Goal: Transaction & Acquisition: Purchase product/service

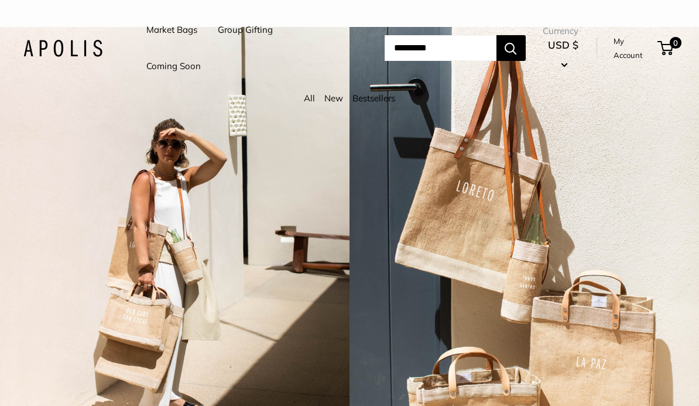
click at [168, 33] on link "Market Bags" at bounding box center [171, 30] width 51 height 16
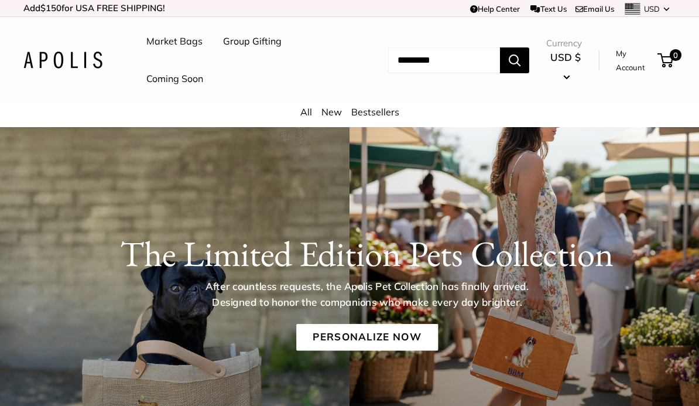
click at [179, 39] on link "Market Bags" at bounding box center [174, 42] width 56 height 18
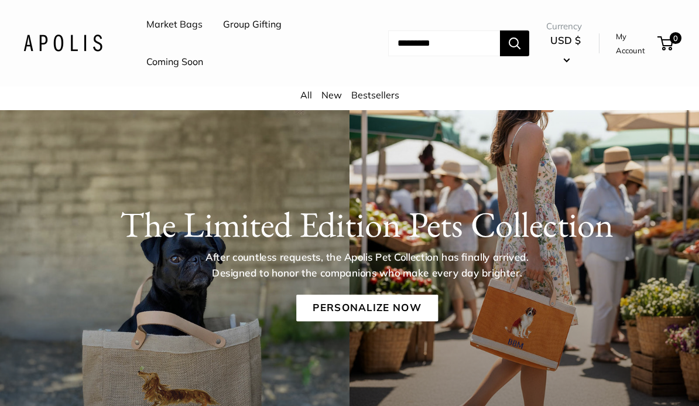
scroll to position [73, 0]
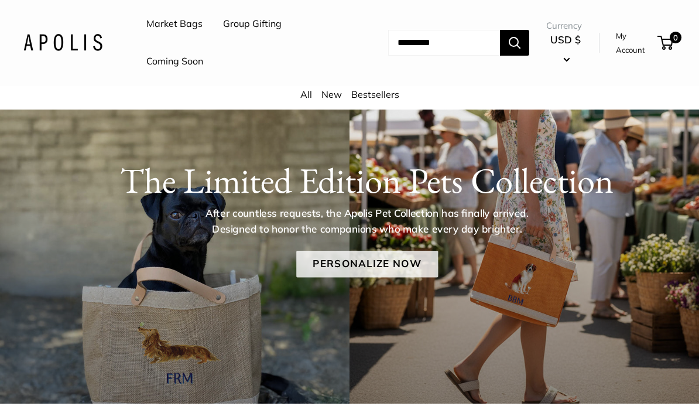
click at [382, 269] on link "Personalize Now" at bounding box center [367, 264] width 142 height 27
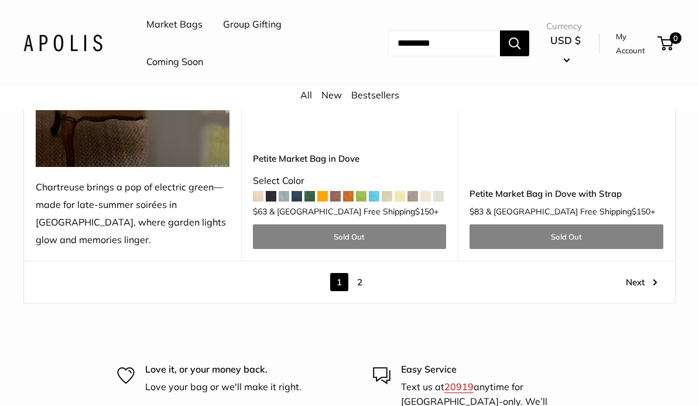
scroll to position [5826, 0]
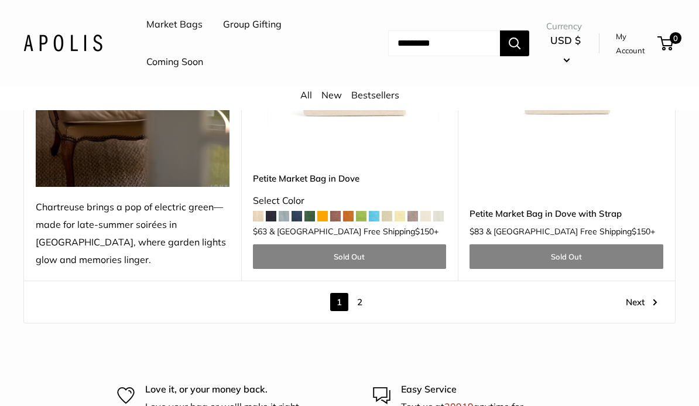
click at [632, 293] on link "Next" at bounding box center [642, 302] width 32 height 18
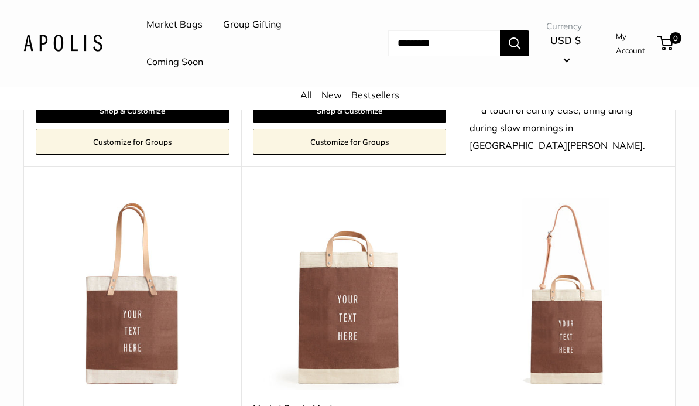
scroll to position [1674, 0]
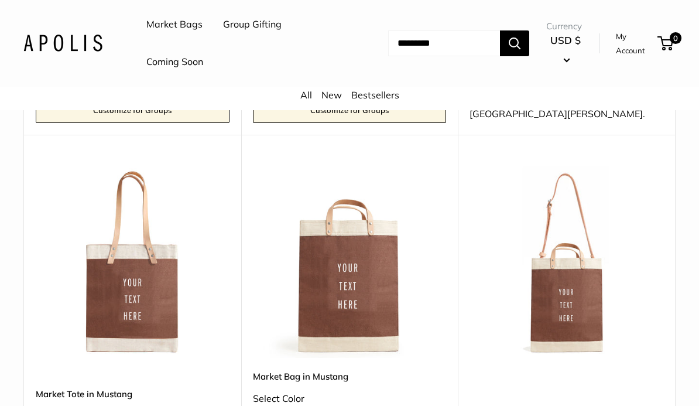
click at [132, 298] on img at bounding box center [133, 261] width 194 height 194
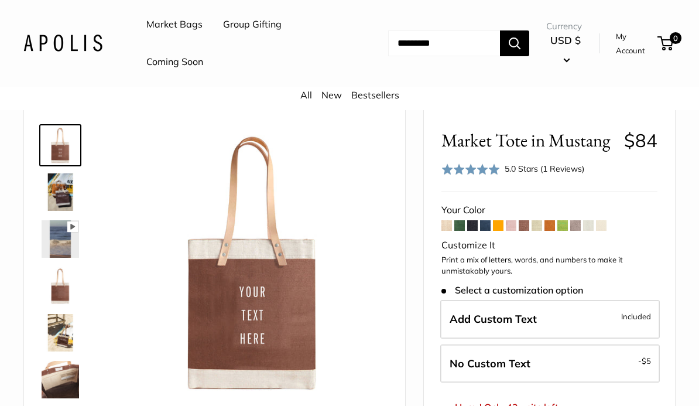
scroll to position [64, 0]
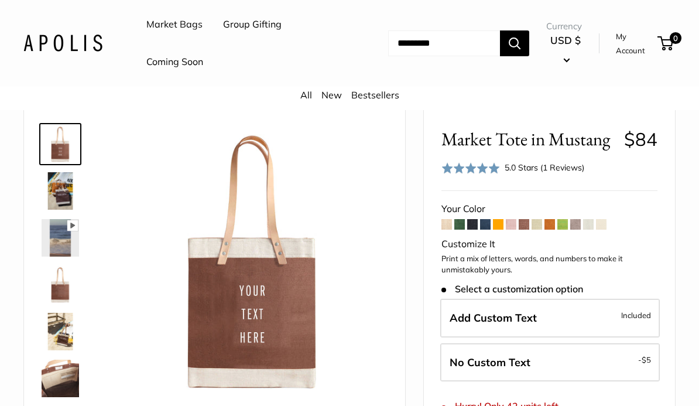
click at [58, 201] on img at bounding box center [60, 190] width 37 height 37
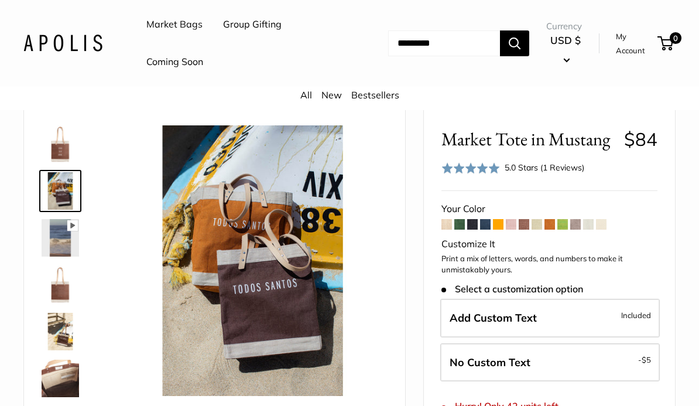
click at [60, 292] on img at bounding box center [60, 284] width 37 height 37
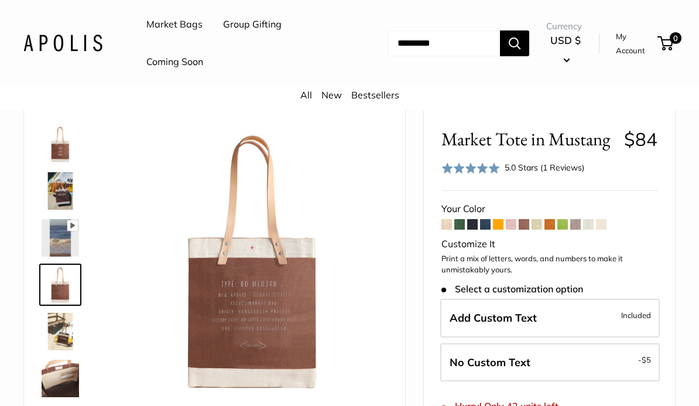
click at [57, 337] on img at bounding box center [60, 331] width 37 height 37
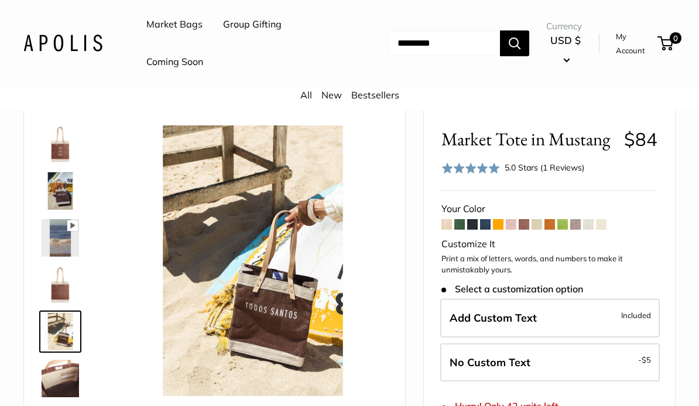
click at [63, 373] on img at bounding box center [60, 378] width 37 height 37
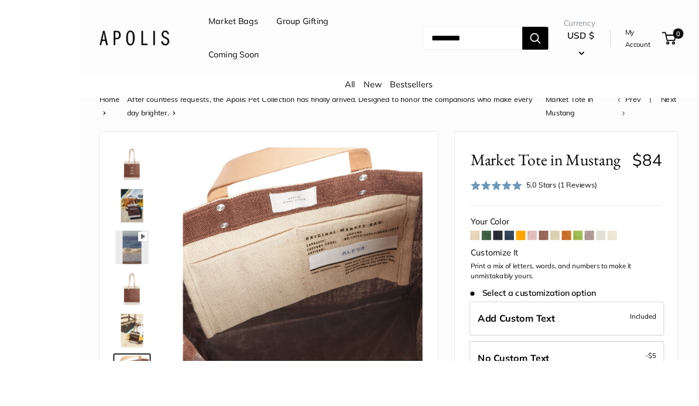
scroll to position [100, 0]
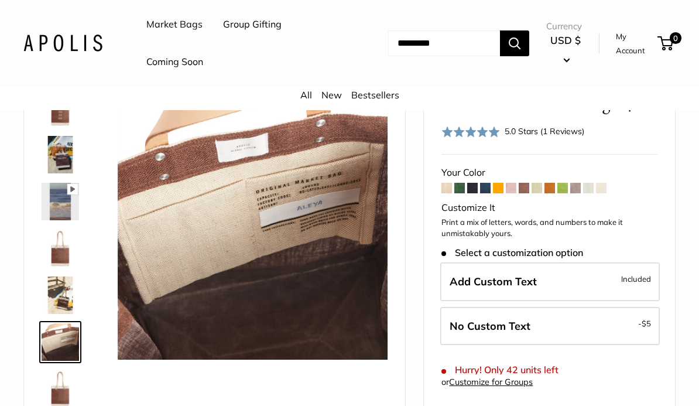
click at [57, 386] on img at bounding box center [60, 388] width 37 height 37
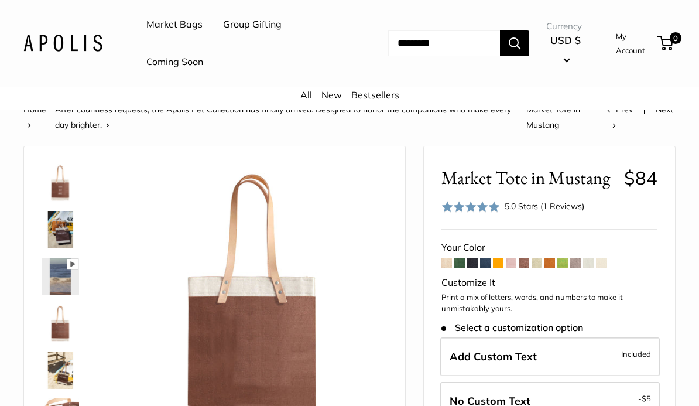
scroll to position [25, 0]
click at [446, 259] on span at bounding box center [447, 263] width 11 height 11
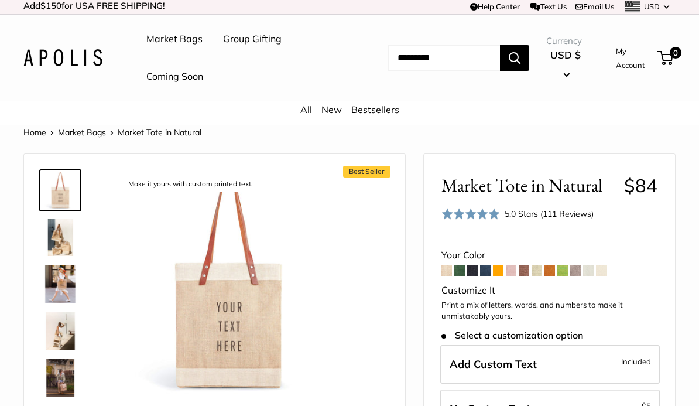
scroll to position [3, 0]
click at [462, 268] on span at bounding box center [460, 270] width 11 height 11
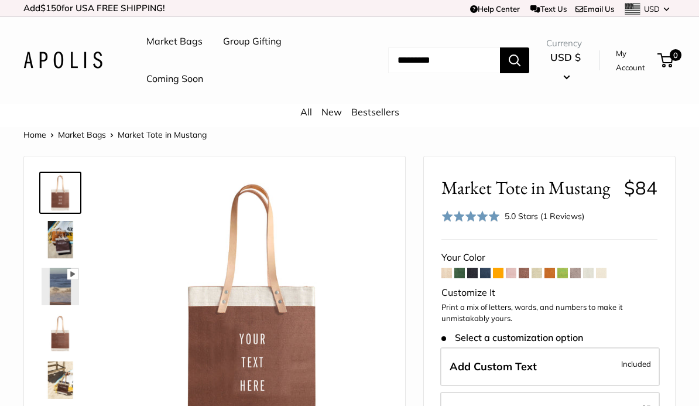
click at [538, 270] on span at bounding box center [537, 273] width 11 height 11
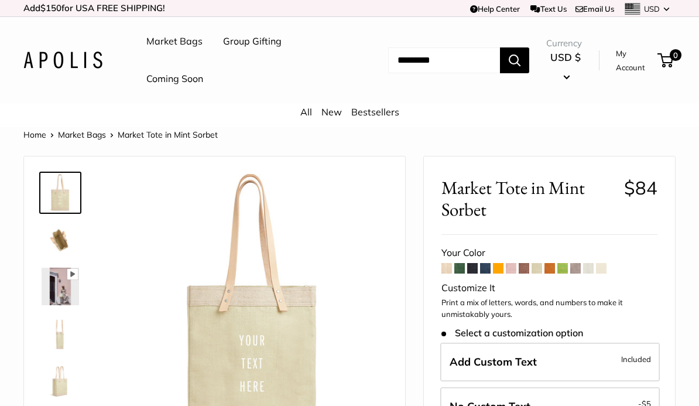
click at [552, 266] on span at bounding box center [550, 268] width 11 height 11
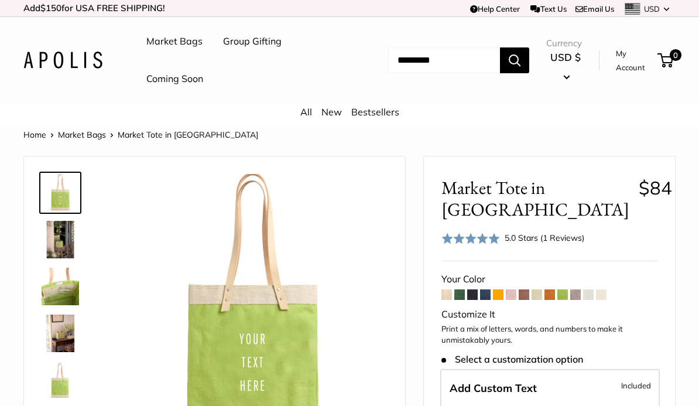
click at [580, 292] on span at bounding box center [575, 294] width 11 height 11
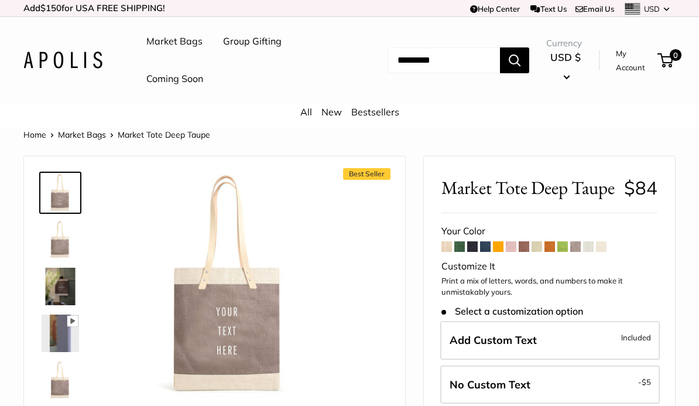
click at [66, 282] on img at bounding box center [60, 286] width 37 height 37
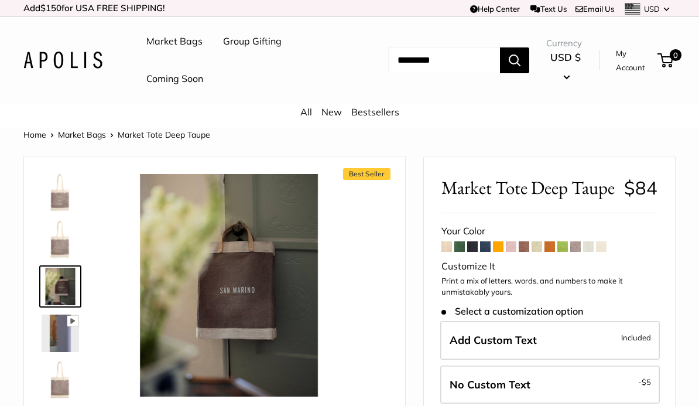
click at [59, 334] on img at bounding box center [60, 333] width 37 height 37
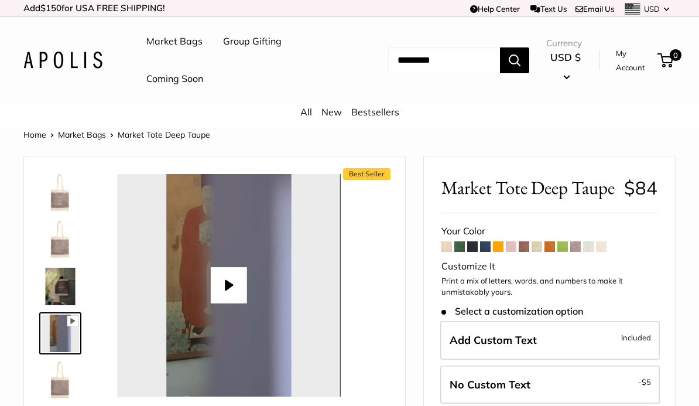
click at [590, 252] on span at bounding box center [588, 246] width 11 height 11
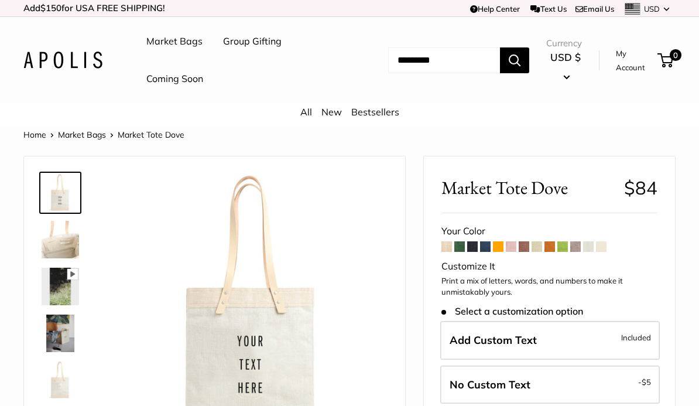
click at [600, 247] on span at bounding box center [601, 246] width 11 height 11
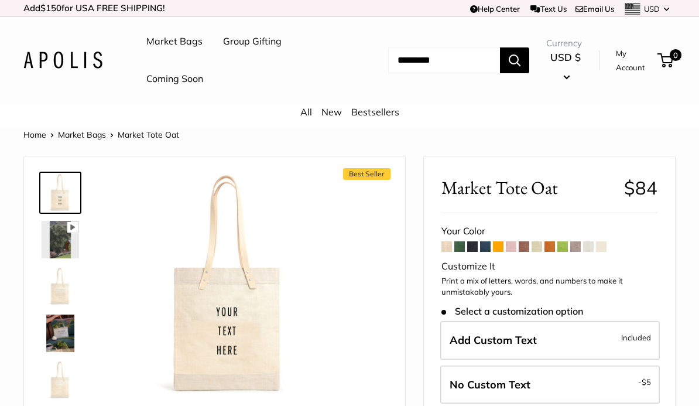
click at [65, 291] on img at bounding box center [60, 286] width 37 height 37
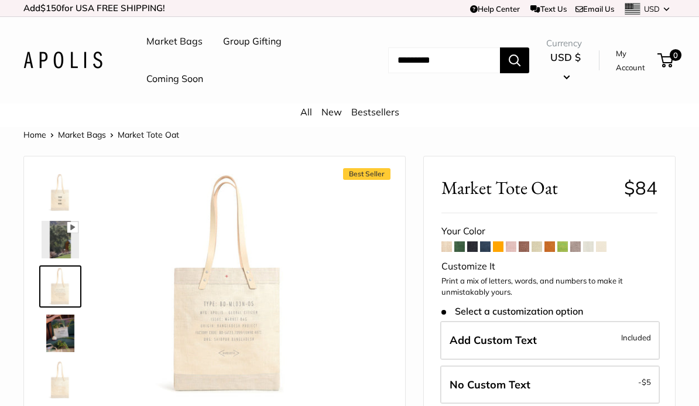
click at [62, 336] on img at bounding box center [60, 333] width 37 height 37
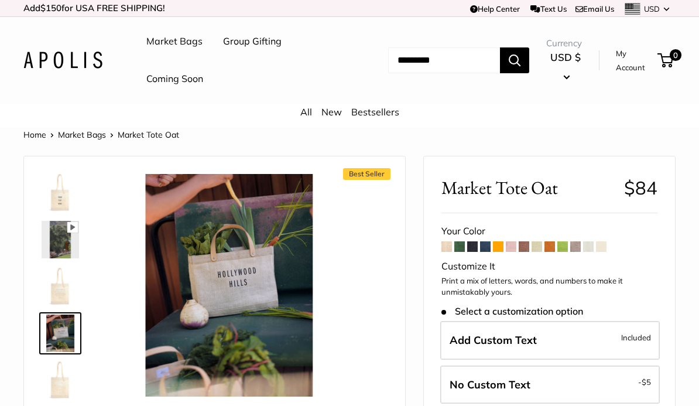
click at [426, 60] on input "Search..." at bounding box center [444, 60] width 112 height 26
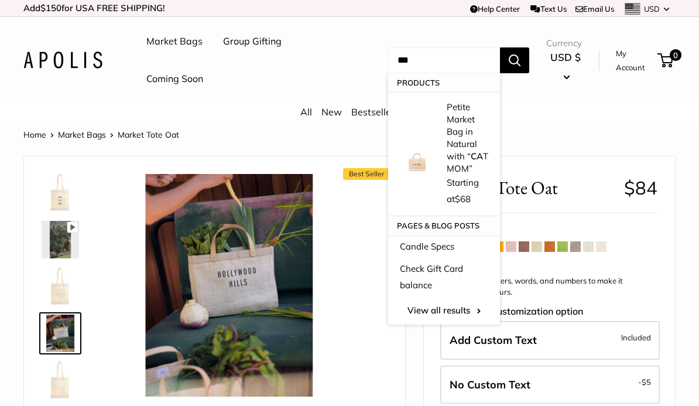
type input "****"
